Goal: Task Accomplishment & Management: Use online tool/utility

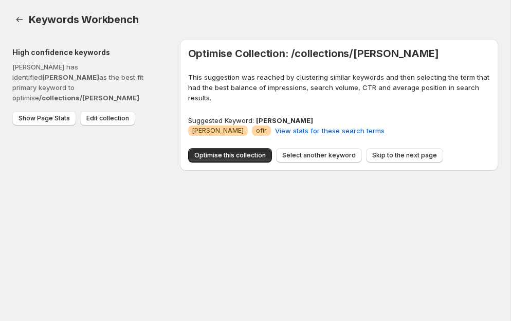
click at [233, 10] on div "Keywords Workbench. This page is ready Keywords Workbench" at bounding box center [255, 19] width 486 height 39
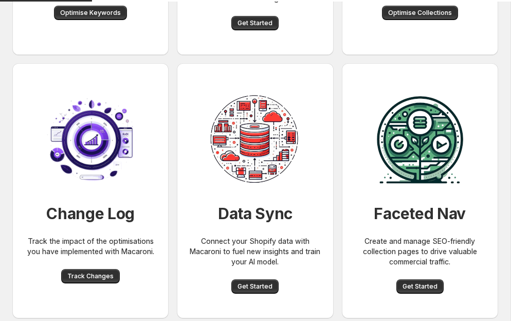
scroll to position [381, 0]
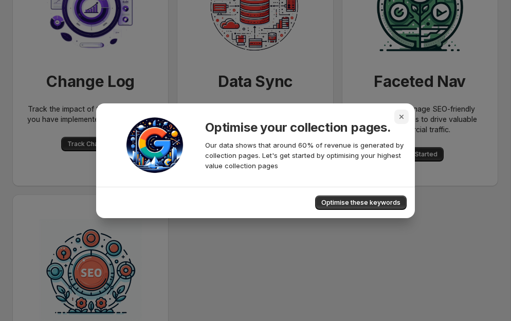
click at [402, 117] on icon "Close" at bounding box center [402, 117] width 4 height 4
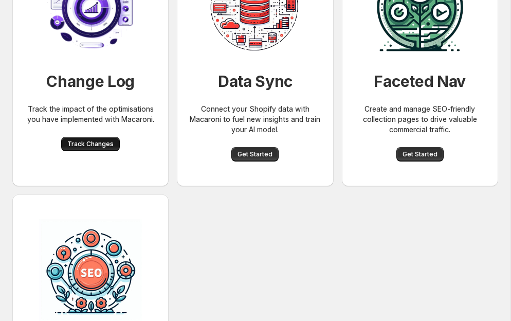
click at [95, 142] on span "Track Changes" at bounding box center [90, 144] width 46 height 8
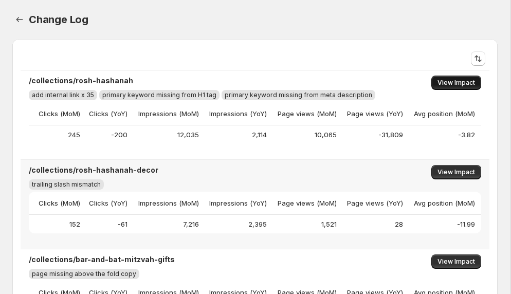
click at [460, 84] on span "View Impact" at bounding box center [457, 83] width 38 height 8
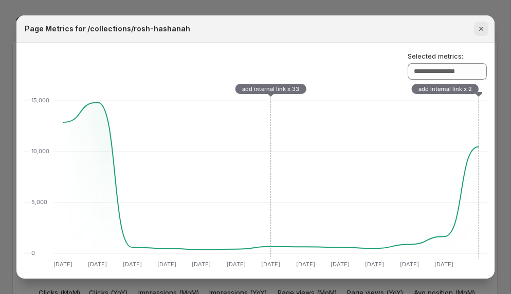
click at [484, 32] on icon "Close" at bounding box center [481, 29] width 10 height 10
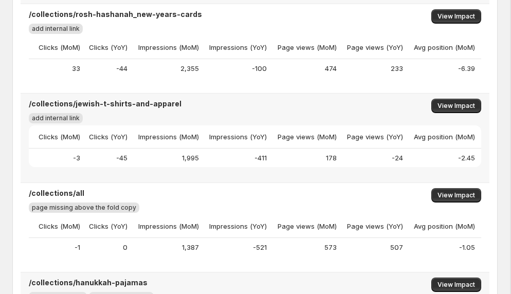
scroll to position [783, 0]
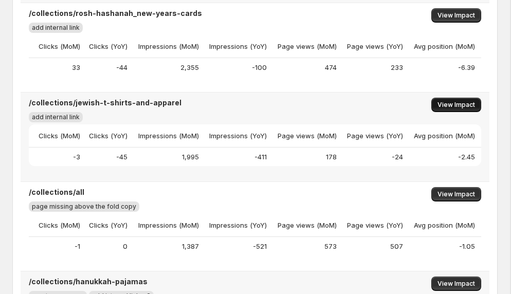
click at [453, 104] on span "View Impact" at bounding box center [457, 105] width 38 height 8
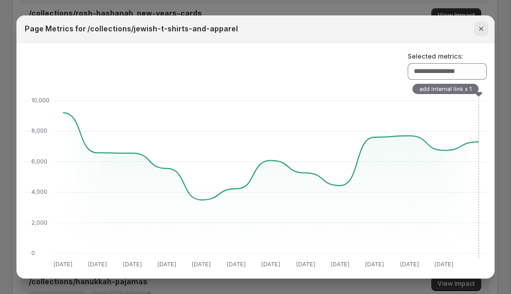
click at [482, 35] on button "Close" at bounding box center [481, 29] width 14 height 14
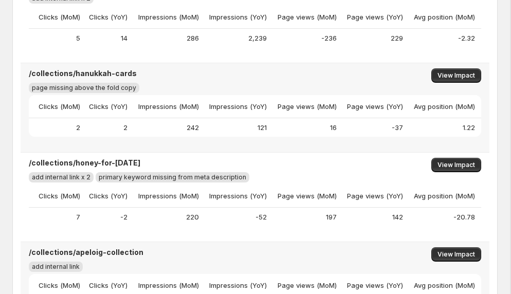
scroll to position [1843, 0]
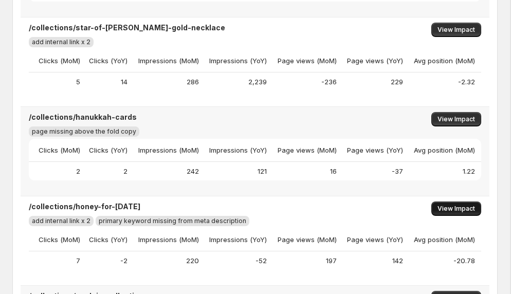
click at [451, 208] on span "View Impact" at bounding box center [457, 209] width 38 height 8
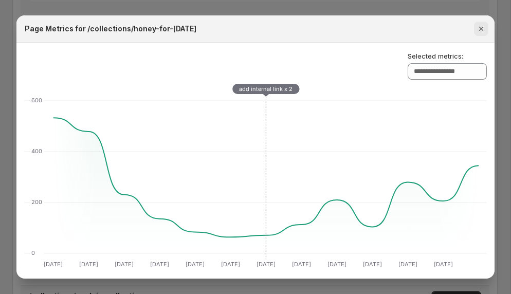
click at [481, 27] on icon "Close" at bounding box center [481, 29] width 10 height 10
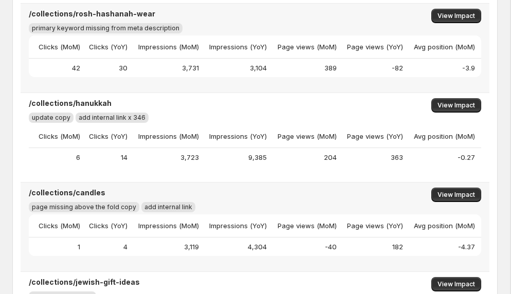
scroll to position [322, 0]
